Goal: Navigation & Orientation: Find specific page/section

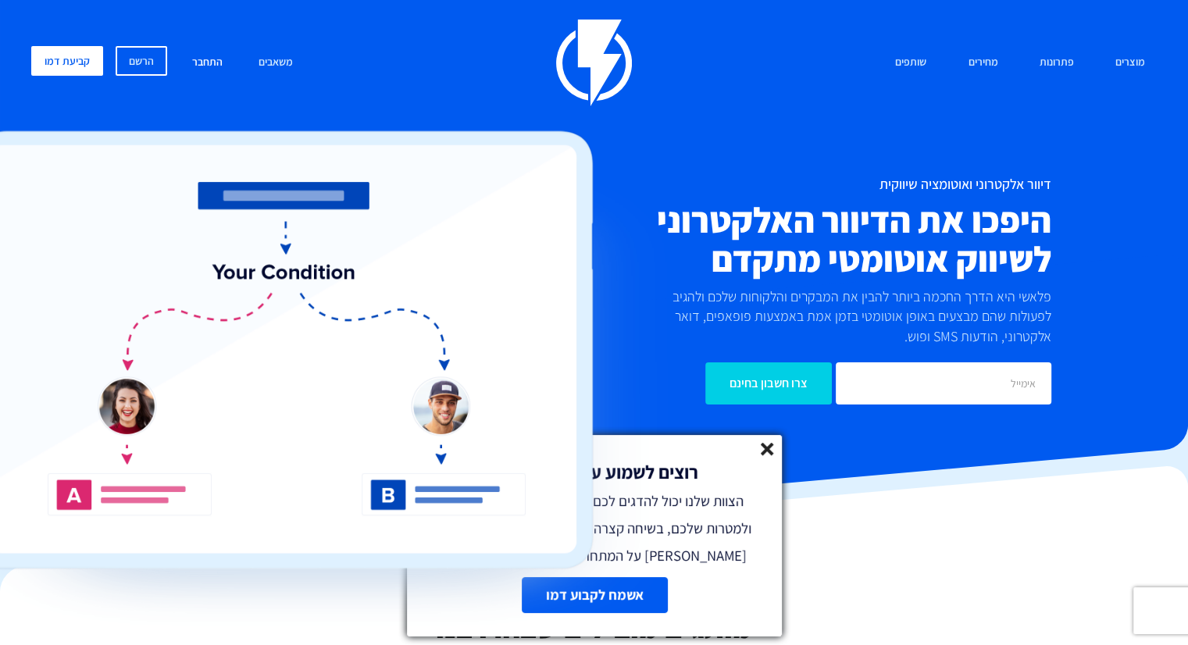
click at [211, 58] on link "התחבר" at bounding box center [207, 63] width 54 height 34
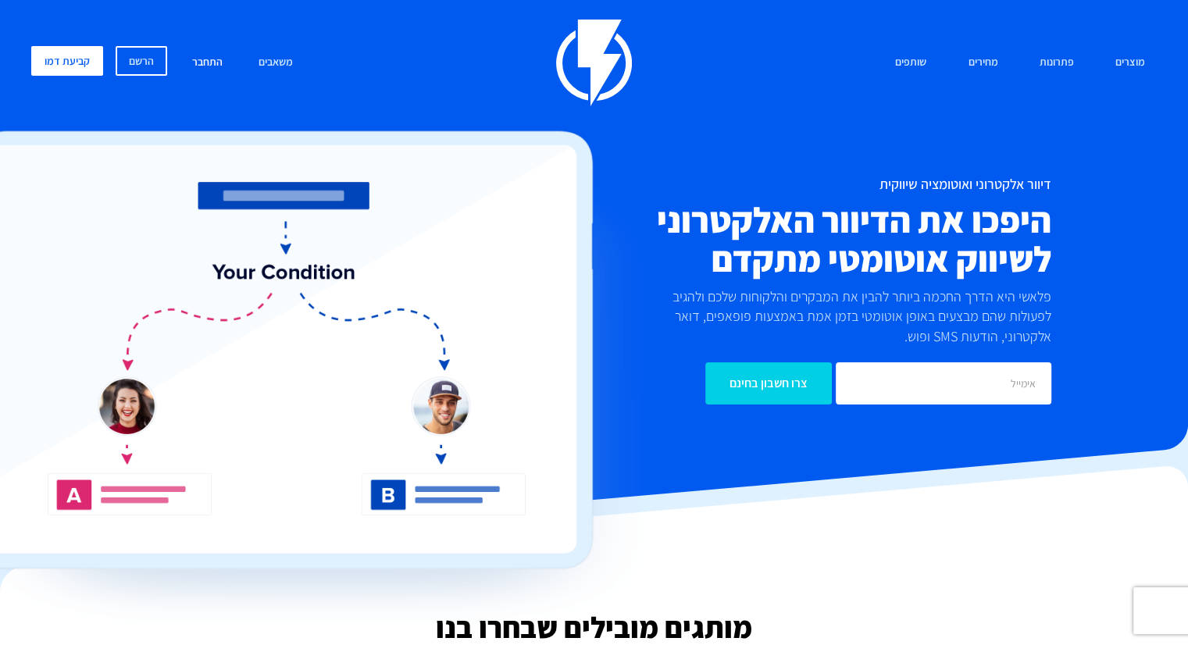
click at [209, 64] on link "התחבר" at bounding box center [207, 63] width 54 height 34
click at [204, 63] on link "התחבר" at bounding box center [207, 63] width 54 height 34
